Goal: Unclear

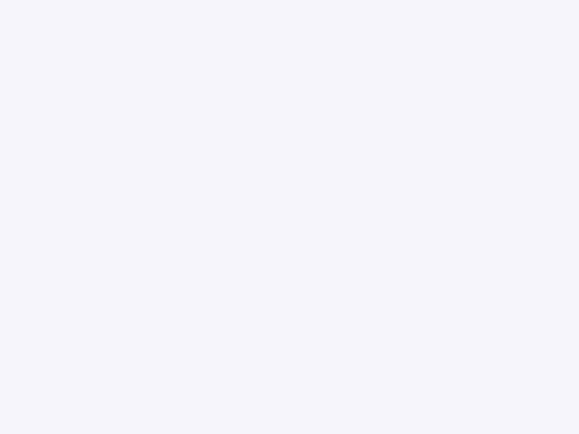
click at [289, 217] on div at bounding box center [289, 217] width 579 height 434
